Goal: Navigation & Orientation: Find specific page/section

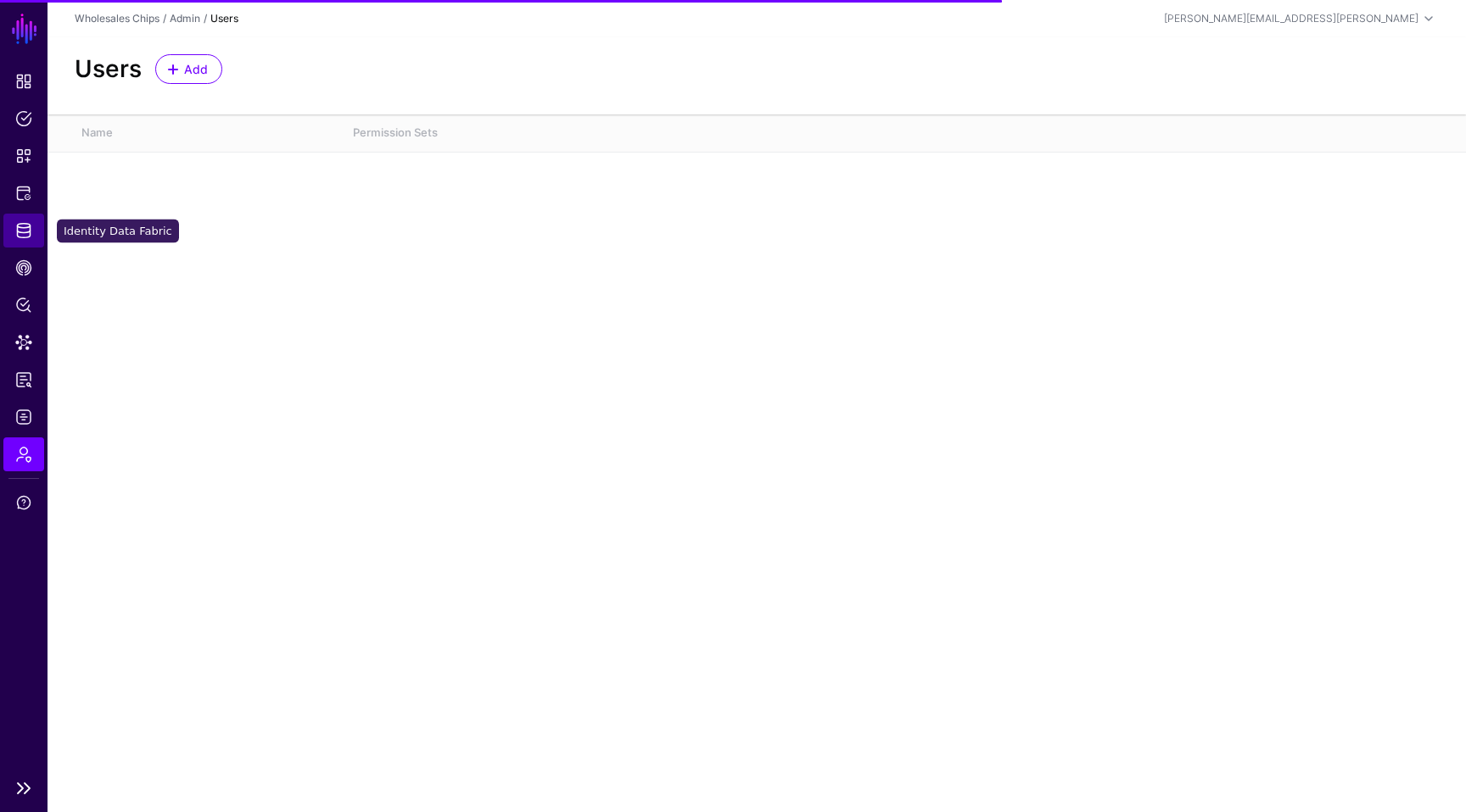
click at [23, 220] on link "Identity Data Fabric" at bounding box center [24, 230] width 41 height 34
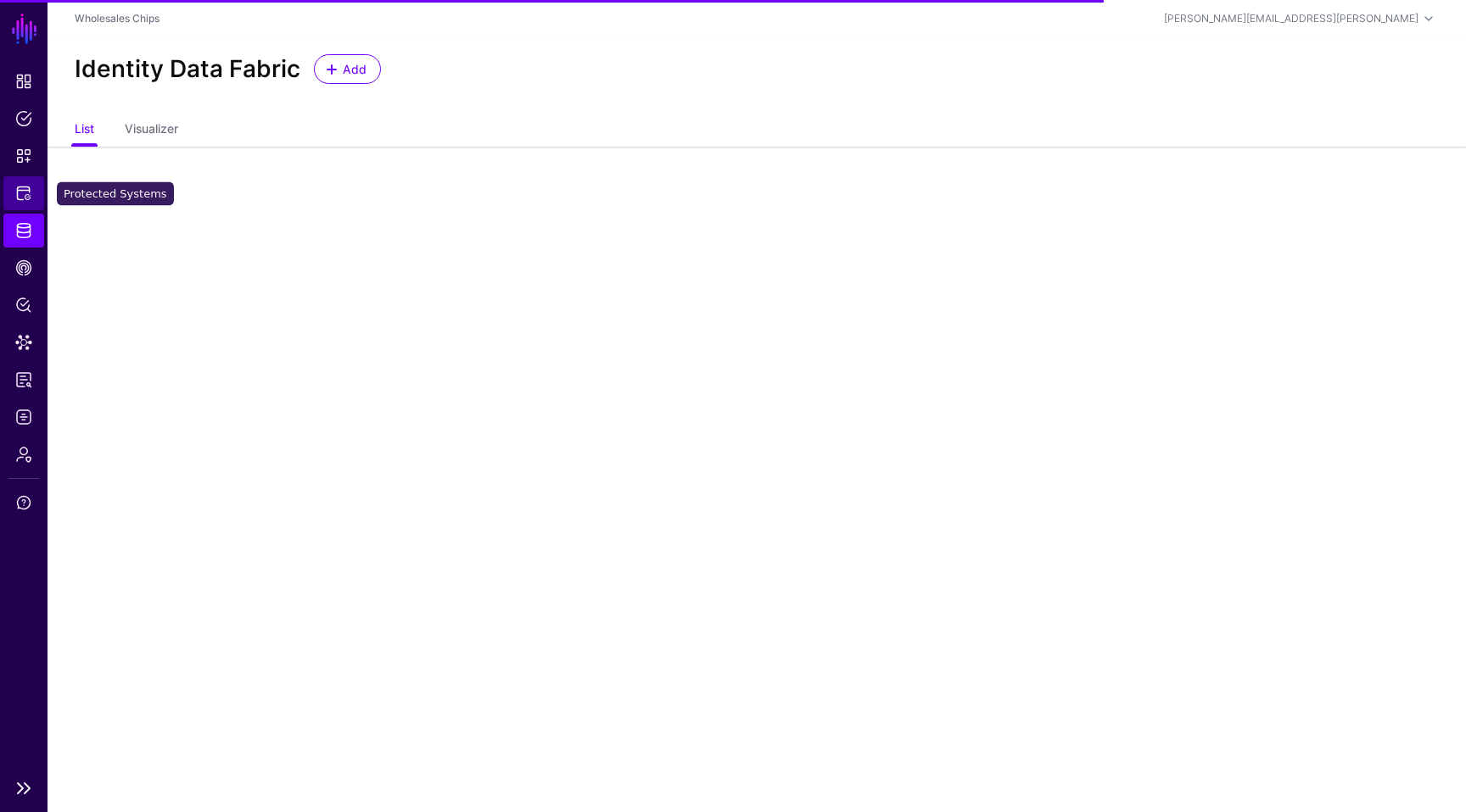
click at [21, 190] on span "Protected Systems" at bounding box center [23, 192] width 17 height 17
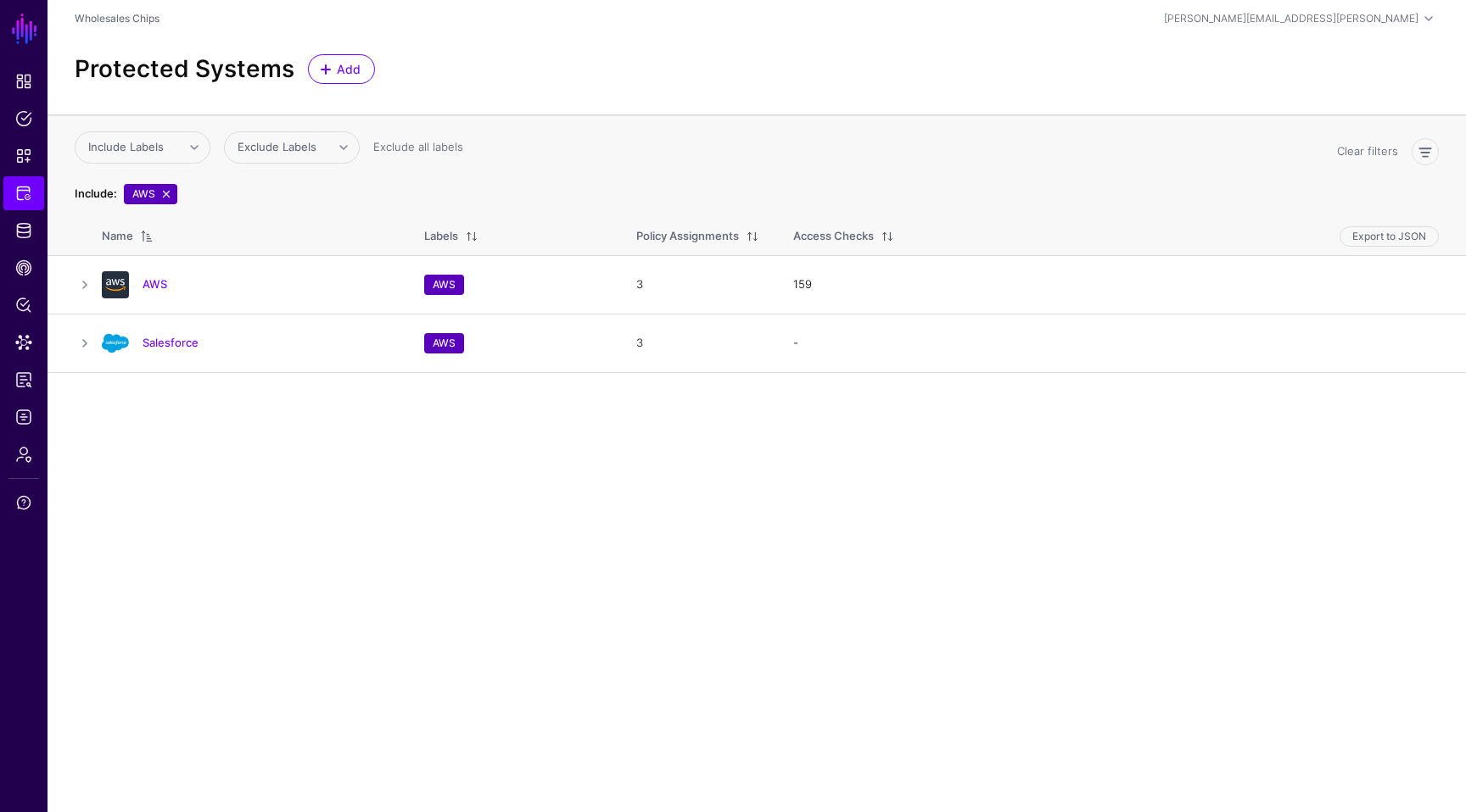
click at [163, 192] on link at bounding box center [166, 193] width 13 height 13
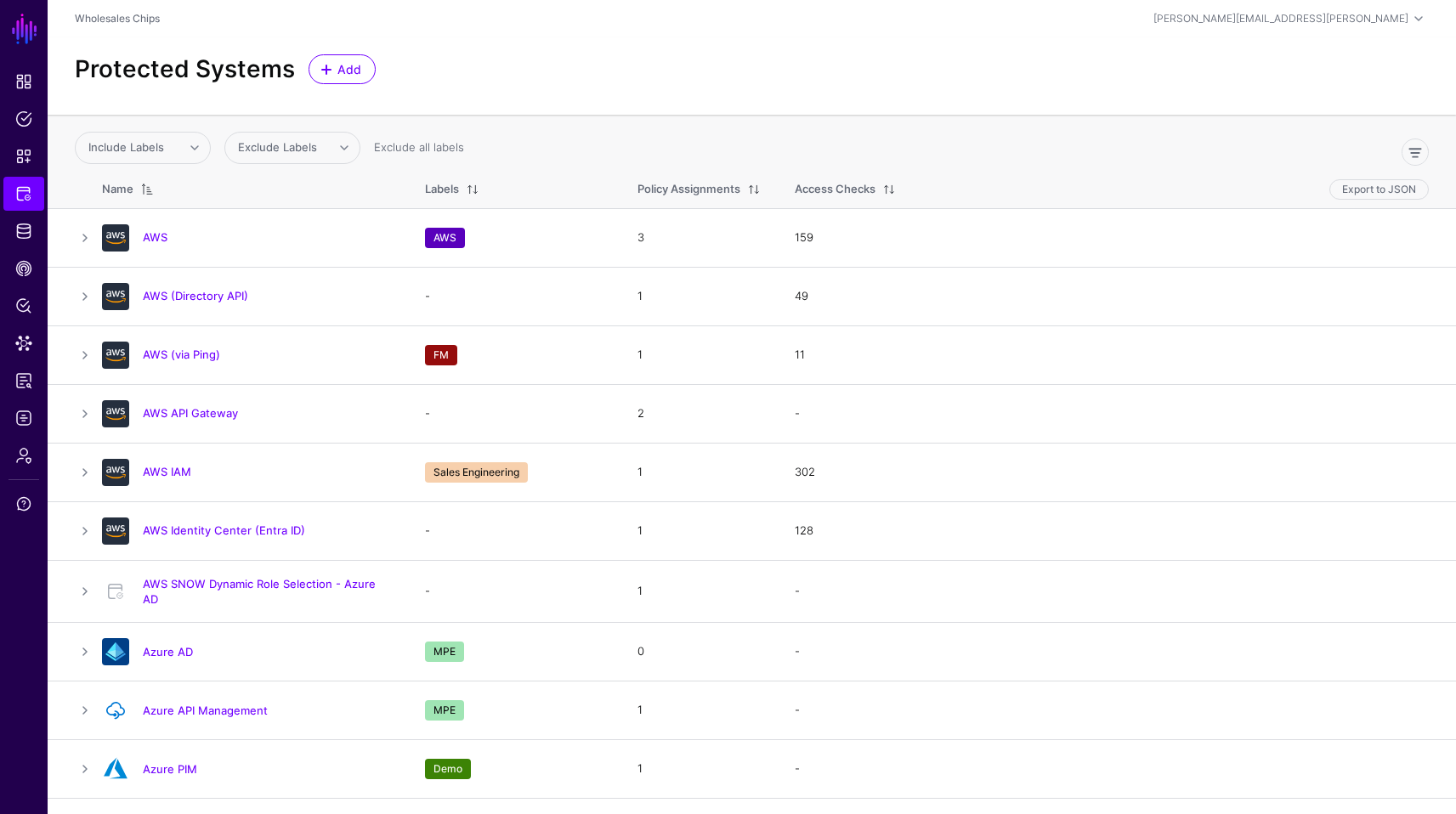
scroll to position [1359, 0]
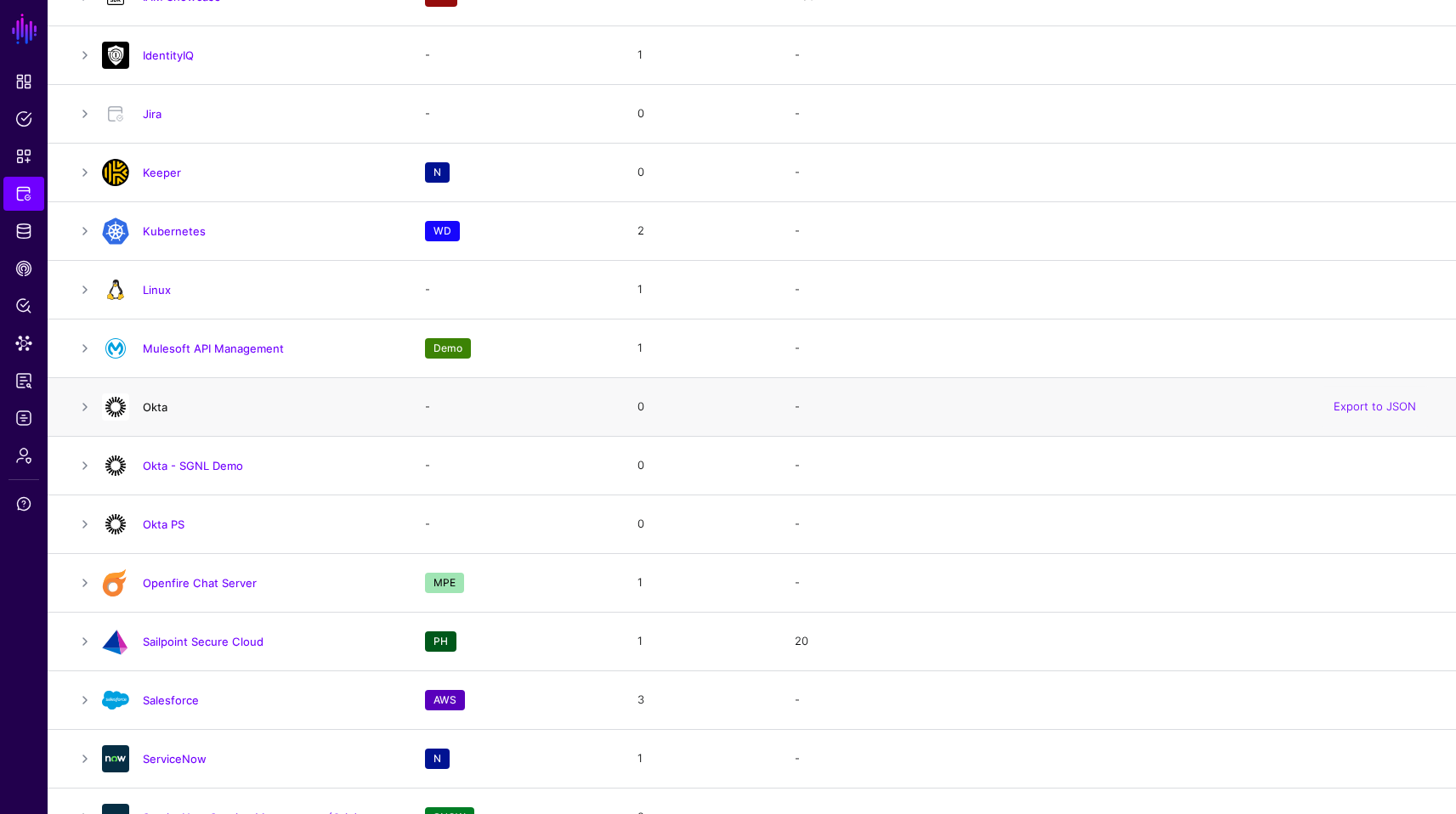
click at [157, 403] on link "Okta" at bounding box center [155, 406] width 25 height 13
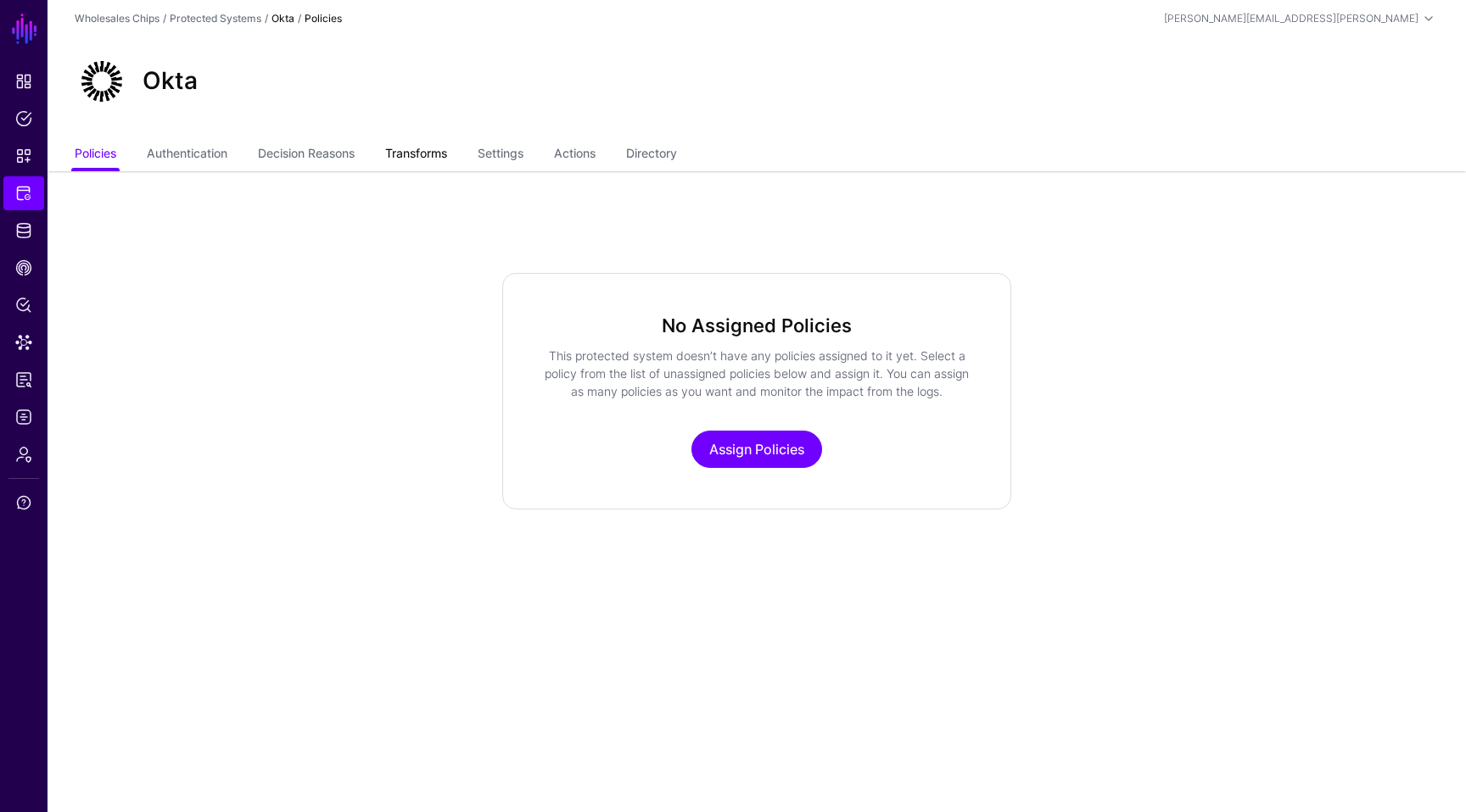
click at [444, 163] on link "Transforms" at bounding box center [416, 155] width 62 height 32
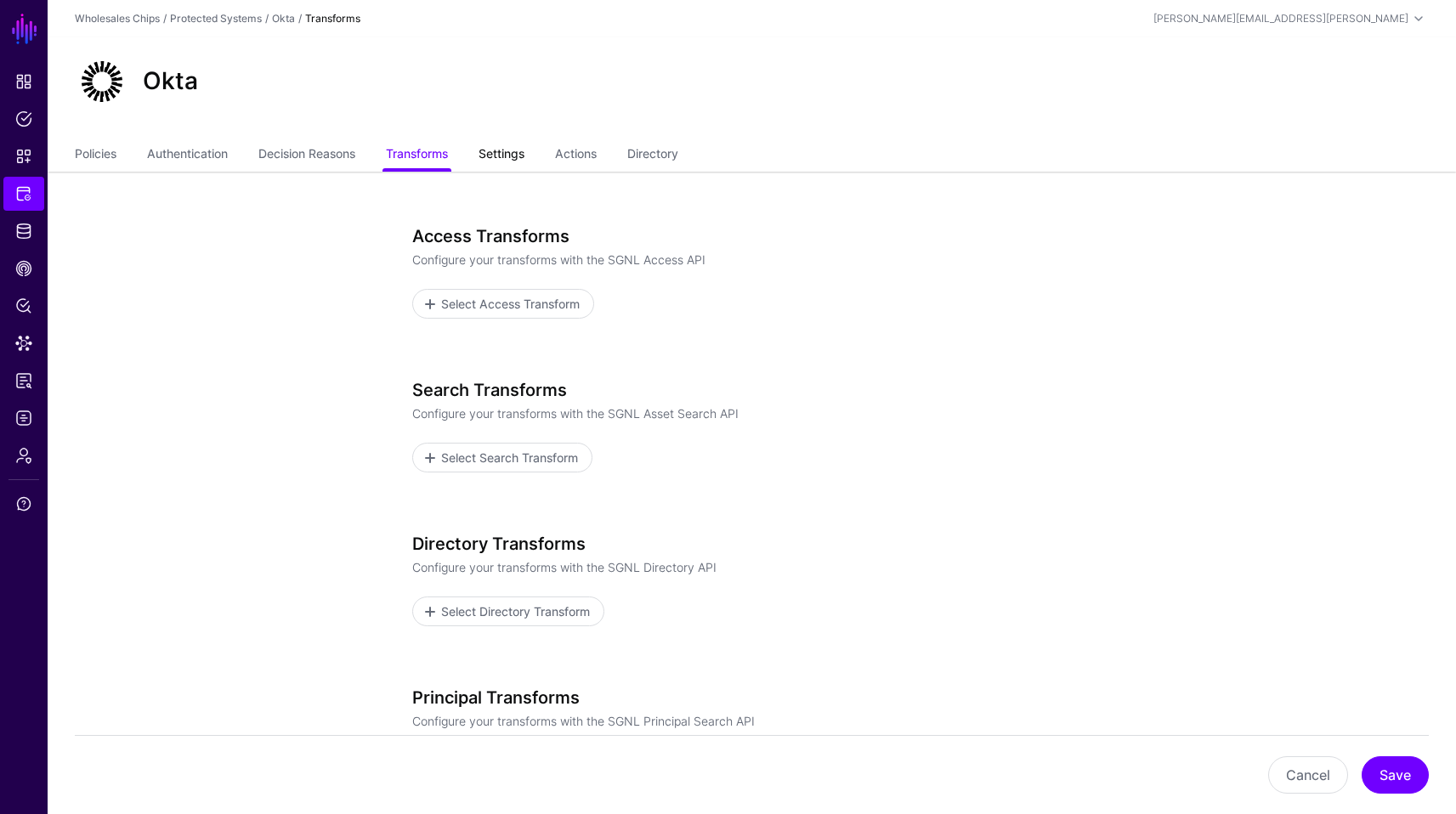
click at [511, 153] on link "Settings" at bounding box center [502, 156] width 46 height 32
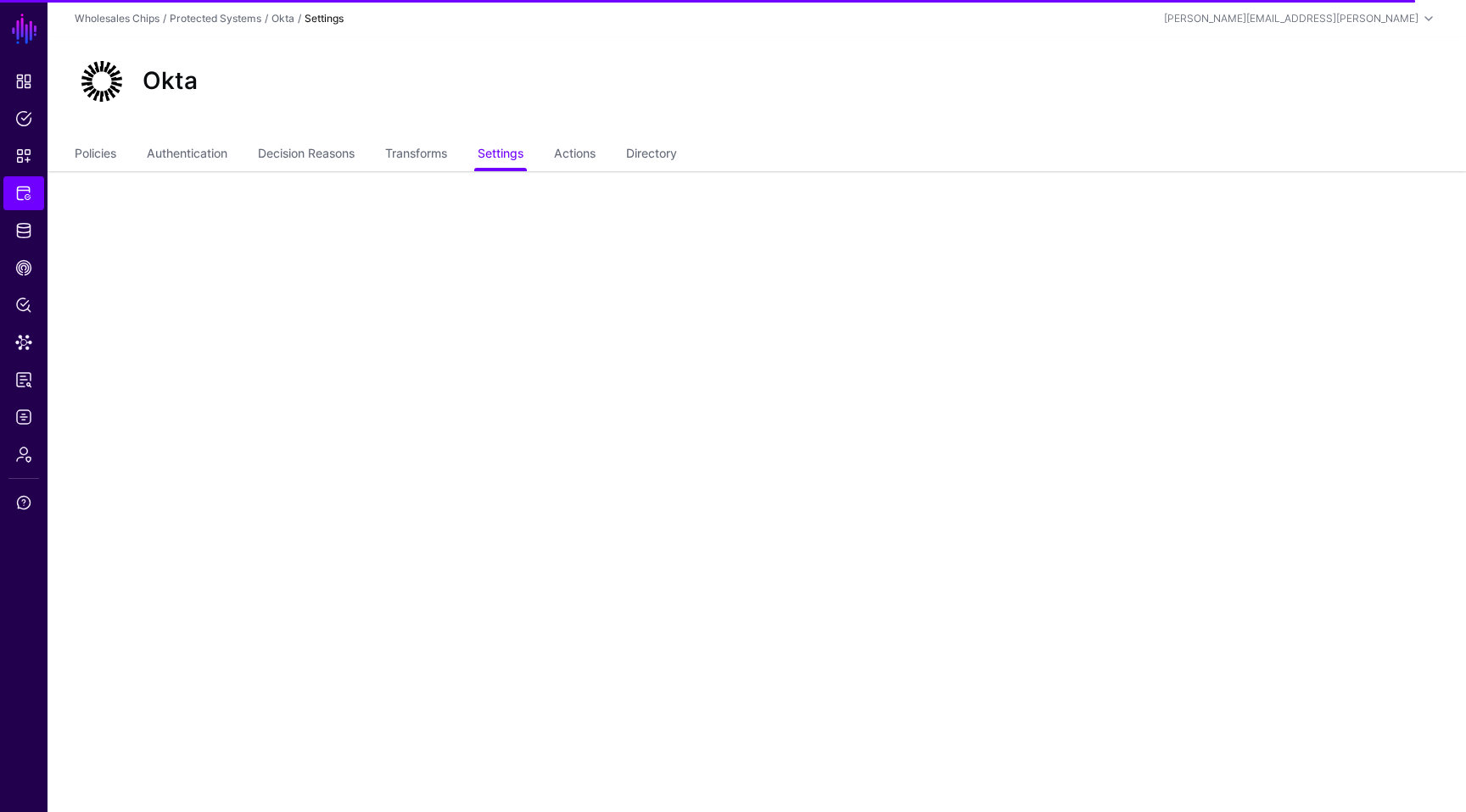
click at [749, 444] on main "SGNL Dashboard Policies Snippets Protected Systems Identity Data Fabric CAEP Hu…" at bounding box center [733, 406] width 1466 height 812
click at [524, 156] on link "Settings" at bounding box center [501, 155] width 46 height 32
click at [437, 148] on link "Transforms" at bounding box center [416, 155] width 62 height 32
click at [328, 160] on link "Decision Reasons" at bounding box center [306, 155] width 96 height 32
click at [434, 154] on link "Transforms" at bounding box center [416, 155] width 62 height 32
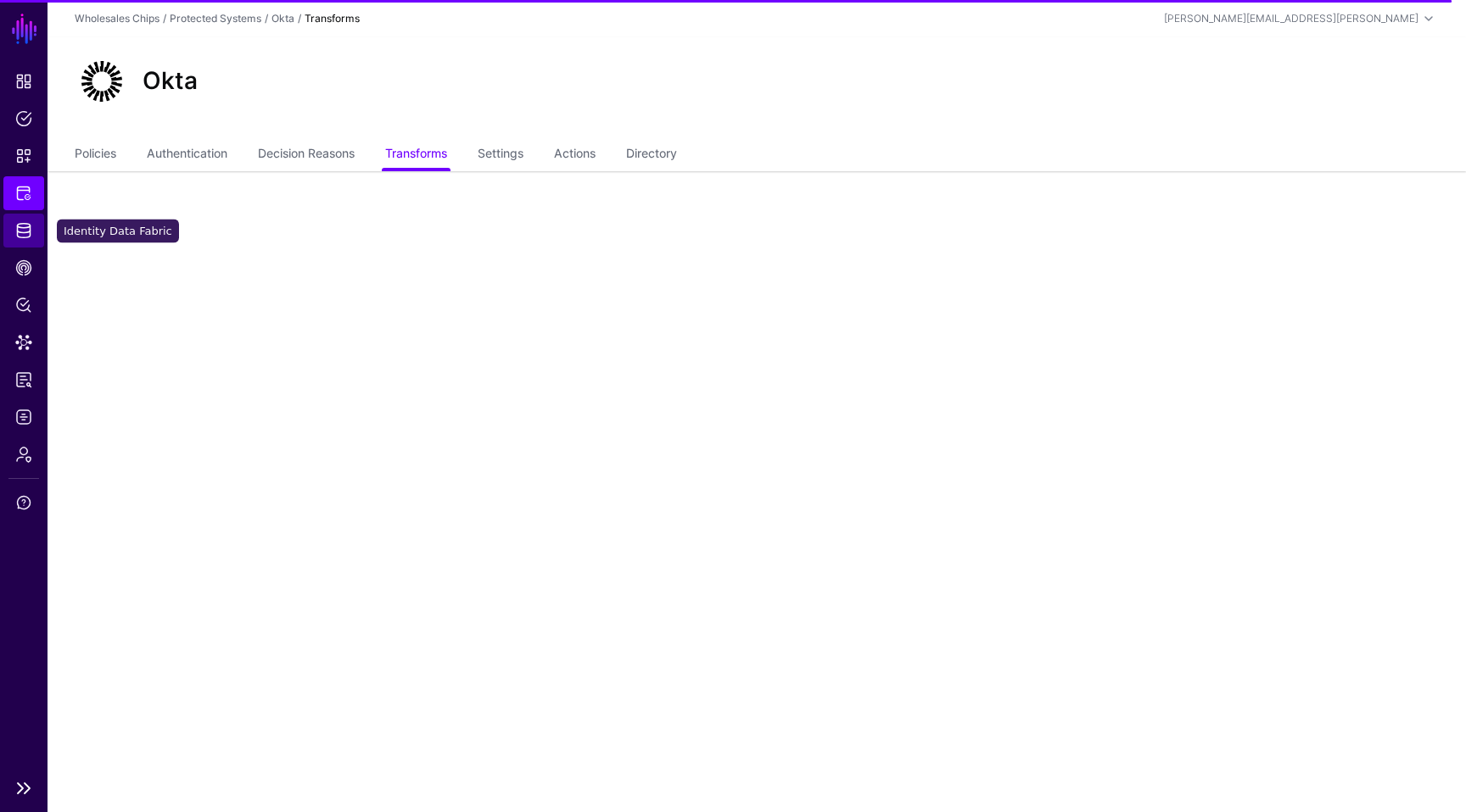
click at [39, 229] on link "Identity Data Fabric" at bounding box center [24, 230] width 41 height 34
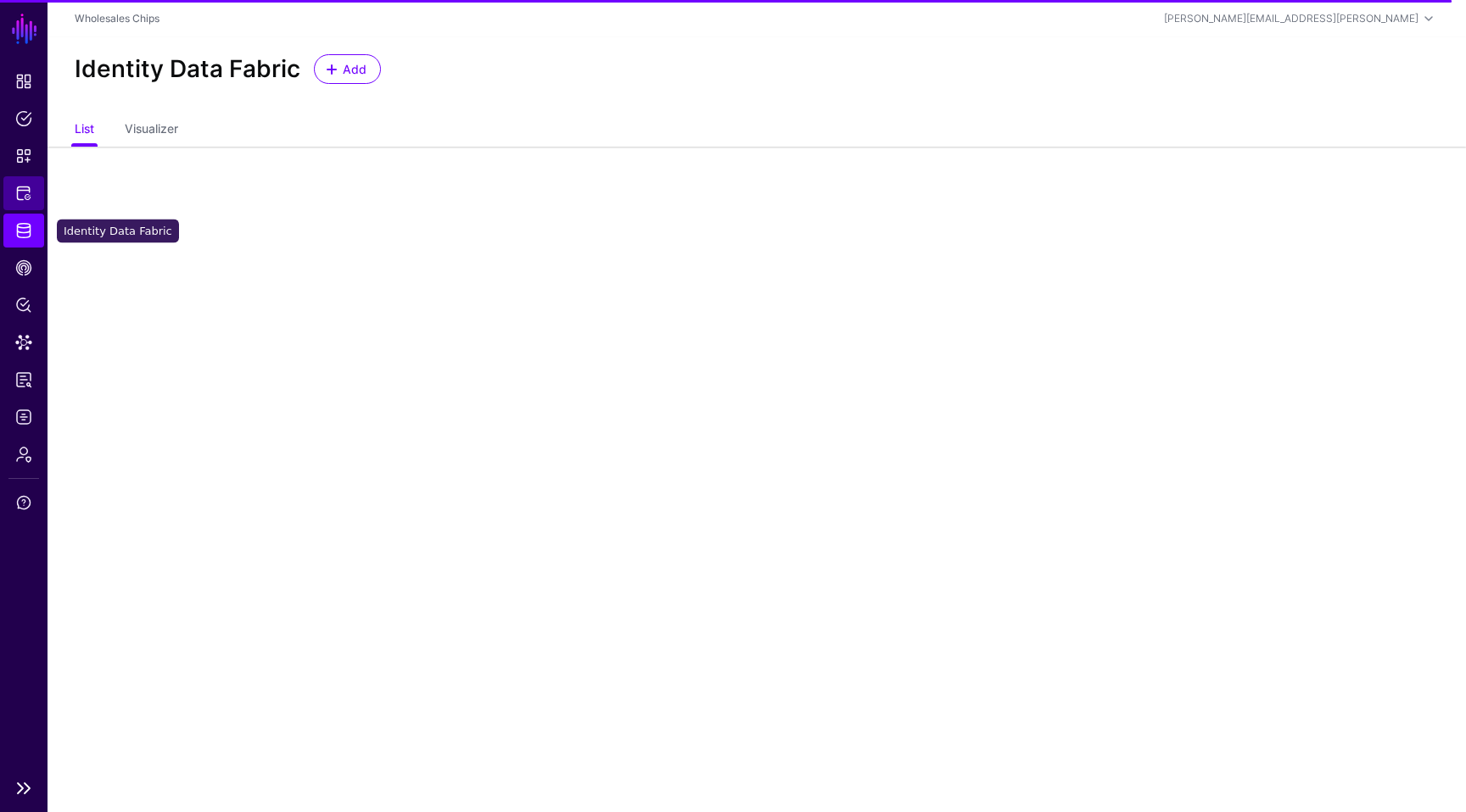
click at [24, 197] on span "Protected Systems" at bounding box center [23, 192] width 17 height 17
